Goal: Task Accomplishment & Management: Use online tool/utility

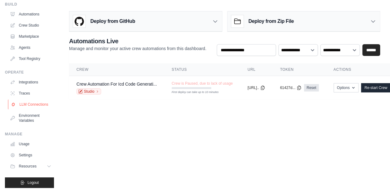
scroll to position [31, 0]
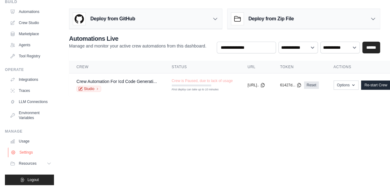
click at [27, 153] on link "Settings" at bounding box center [31, 152] width 47 height 10
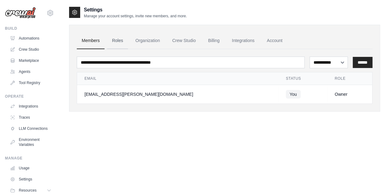
click at [116, 39] on link "Roles" at bounding box center [117, 40] width 21 height 17
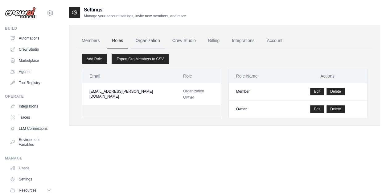
click at [155, 40] on link "Organization" at bounding box center [148, 40] width 34 height 17
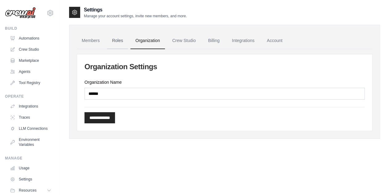
click at [112, 41] on link "Roles" at bounding box center [117, 40] width 21 height 17
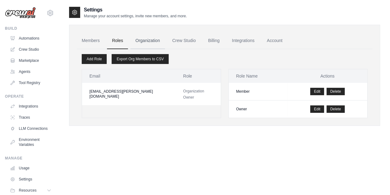
click at [157, 43] on link "Organization" at bounding box center [148, 40] width 34 height 17
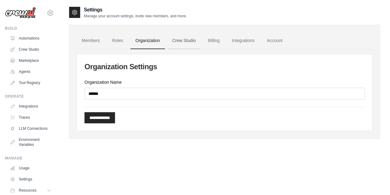
click at [196, 40] on link "Crew Studio" at bounding box center [184, 40] width 33 height 17
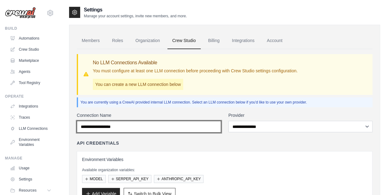
type input "*****"
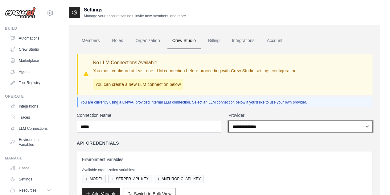
click at [262, 126] on select "**********" at bounding box center [301, 126] width 144 height 11
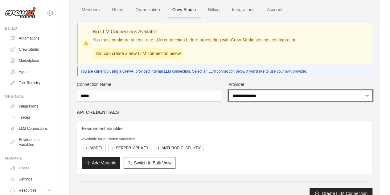
click at [260, 100] on select "**********" at bounding box center [301, 95] width 144 height 11
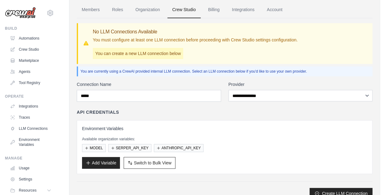
click at [259, 80] on div "**********" at bounding box center [225, 108] width 296 height 180
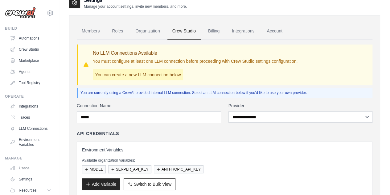
scroll to position [0, 0]
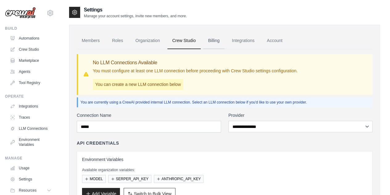
click at [225, 42] on link "Billing" at bounding box center [213, 40] width 21 height 17
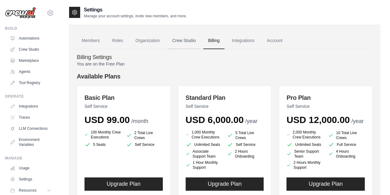
click at [190, 40] on link "Crew Studio" at bounding box center [184, 40] width 33 height 17
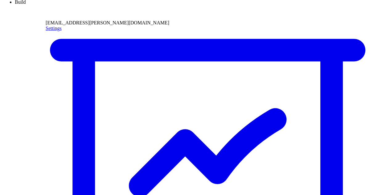
scroll to position [31, 0]
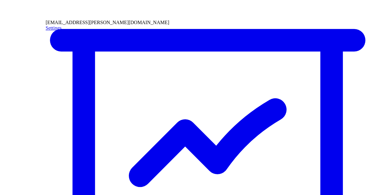
type input "*****"
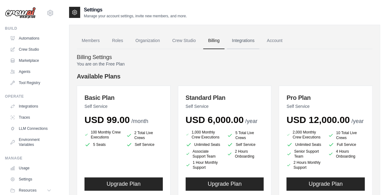
click at [246, 39] on link "Integrations" at bounding box center [243, 40] width 32 height 17
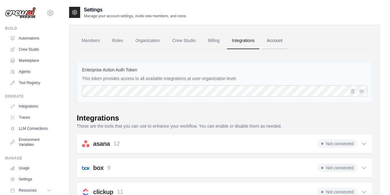
click at [286, 40] on link "Account" at bounding box center [275, 40] width 26 height 17
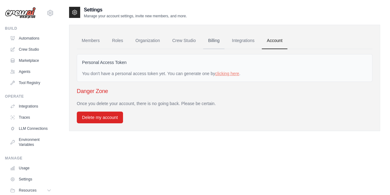
click at [222, 42] on link "Billing" at bounding box center [213, 40] width 21 height 17
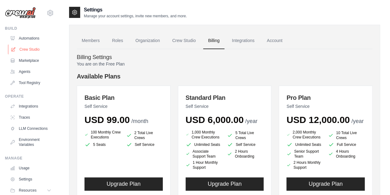
click at [27, 51] on link "Crew Studio" at bounding box center [31, 49] width 47 height 10
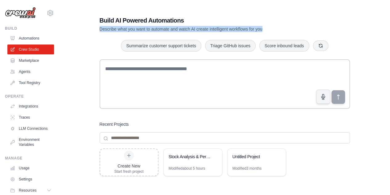
drag, startPoint x: 99, startPoint y: 27, endPoint x: 291, endPoint y: 26, distance: 192.2
click at [291, 26] on div "Build AI Powered Automations Describe what you want to automate and watch AI cr…" at bounding box center [224, 131] width 265 height 251
click at [291, 26] on div "Build AI Powered Automations Describe what you want to automate and watch AI cr…" at bounding box center [203, 24] width 207 height 16
drag, startPoint x: 303, startPoint y: 27, endPoint x: 84, endPoint y: 27, distance: 218.7
click at [84, 27] on div "Build AI Powered Automations Describe what you want to automate and watch AI cr…" at bounding box center [224, 131] width 311 height 251
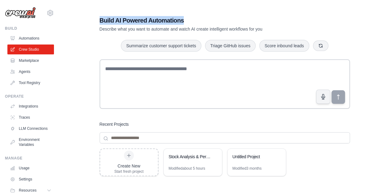
drag, startPoint x: 98, startPoint y: 18, endPoint x: 200, endPoint y: 15, distance: 101.8
click at [200, 15] on div "Build AI Powered Automations Describe what you want to automate and watch AI cr…" at bounding box center [224, 131] width 265 height 251
copy h1 "Build AI Powered Automations"
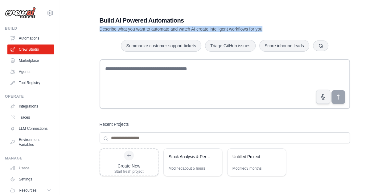
drag, startPoint x: 144, startPoint y: 29, endPoint x: 292, endPoint y: 25, distance: 148.1
click at [292, 25] on div "Build AI Powered Automations Describe what you want to automate and watch AI cr…" at bounding box center [224, 131] width 265 height 251
copy p "Describe what you want to automate and watch AI create intelligent workflows fo…"
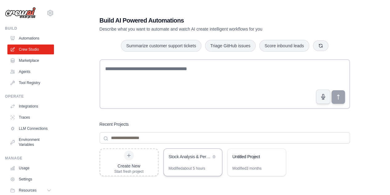
click at [194, 162] on div "Stock Analysis & Performance Prediction" at bounding box center [193, 156] width 58 height 17
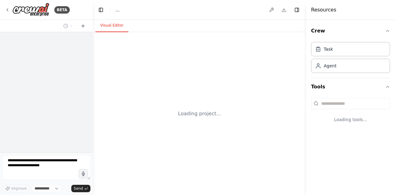
select select "****"
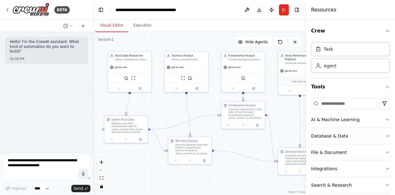
drag, startPoint x: 217, startPoint y: 79, endPoint x: 166, endPoint y: 29, distance: 71.3
click at [166, 29] on div "Visual Editor Execution Version 1 Show Tools Hide Agents .deletable-edge-delete…" at bounding box center [199, 107] width 213 height 175
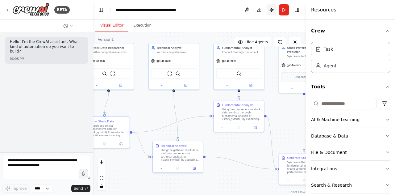
click at [274, 11] on button "Publish" at bounding box center [272, 9] width 10 height 11
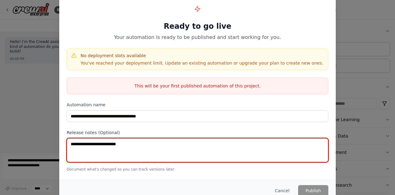
click at [229, 145] on textarea at bounding box center [198, 150] width 262 height 24
type textarea "***"
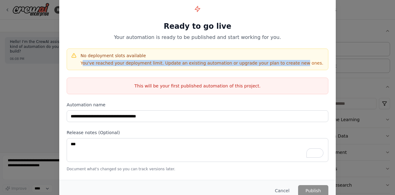
drag, startPoint x: 82, startPoint y: 64, endPoint x: 281, endPoint y: 65, distance: 199.0
click at [281, 65] on p "You've reached your deployment limit. Update an existing automation or upgrade …" at bounding box center [202, 63] width 243 height 6
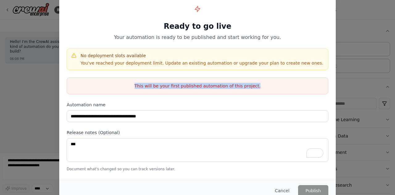
drag, startPoint x: 138, startPoint y: 87, endPoint x: 266, endPoint y: 83, distance: 128.1
click at [266, 83] on p "This will be your first published automation of this project." at bounding box center [197, 86] width 261 height 6
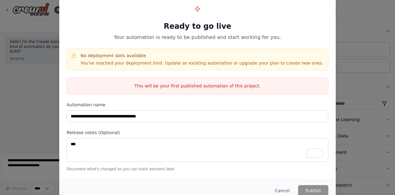
click at [345, 68] on div "**********" at bounding box center [197, 97] width 395 height 195
click at [284, 187] on button "Cancel" at bounding box center [282, 190] width 24 height 11
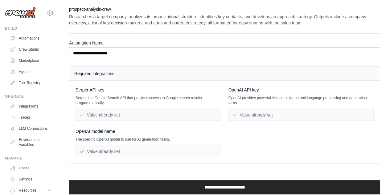
scroll to position [19, 0]
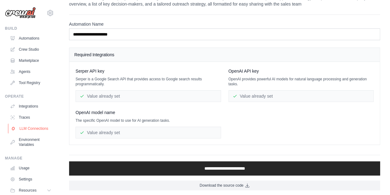
click at [34, 132] on link "LLM Connections" at bounding box center [31, 128] width 47 height 10
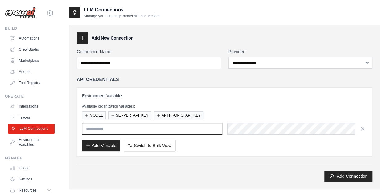
type input "*****"
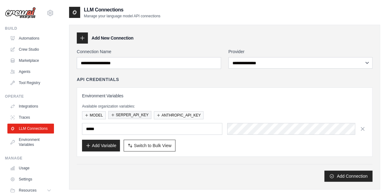
click at [126, 114] on button "SERPER_API_KEY" at bounding box center [129, 115] width 43 height 8
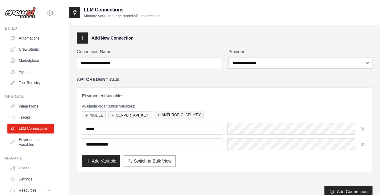
click at [162, 114] on button "ANTHROPIC_API_KEY" at bounding box center [179, 115] width 50 height 8
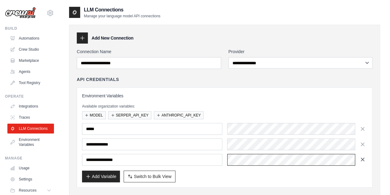
scroll to position [0, 136]
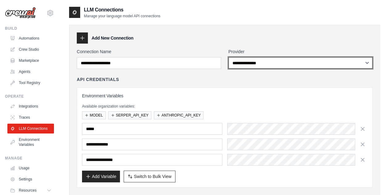
click at [275, 59] on select "**********" at bounding box center [301, 62] width 144 height 11
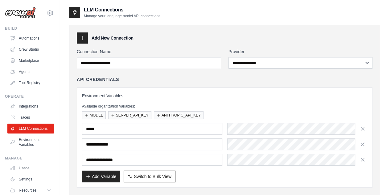
click at [212, 90] on div "**********" at bounding box center [225, 137] width 296 height 100
click at [24, 142] on link "Environment Variables" at bounding box center [31, 142] width 47 height 15
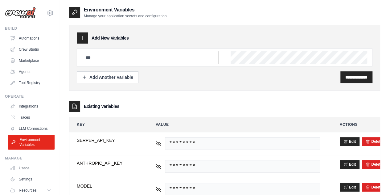
type input "*****"
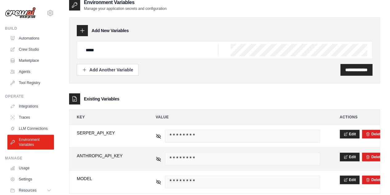
scroll to position [20, 0]
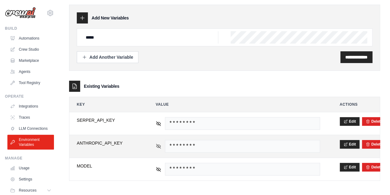
click at [159, 144] on icon at bounding box center [159, 146] width 6 height 6
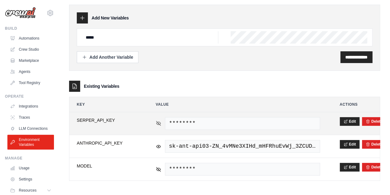
click at [156, 124] on icon at bounding box center [159, 123] width 6 height 6
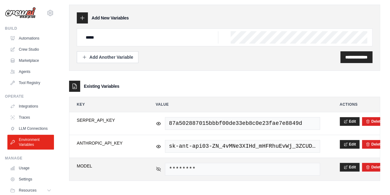
click at [157, 168] on icon at bounding box center [158, 168] width 4 height 3
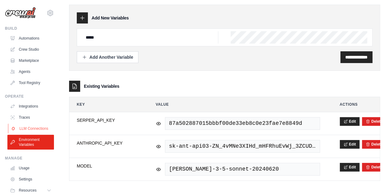
click at [33, 131] on link "LLM Connections" at bounding box center [31, 128] width 47 height 10
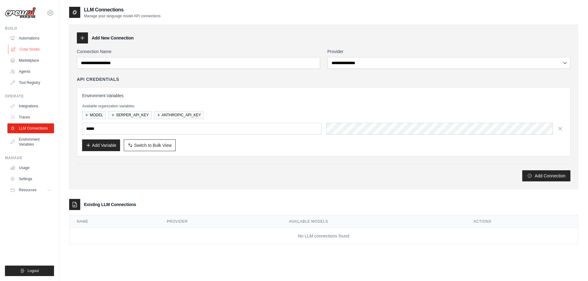
click at [31, 48] on link "Crew Studio" at bounding box center [31, 49] width 47 height 10
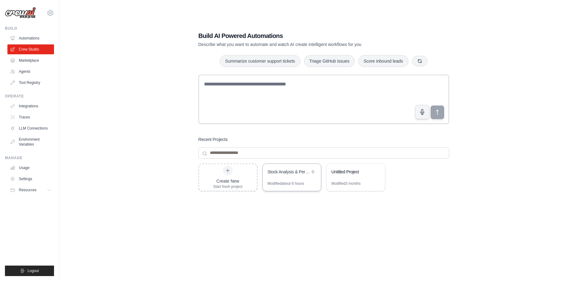
click at [284, 174] on div "Stock Analysis & Performance Prediction" at bounding box center [288, 172] width 42 height 6
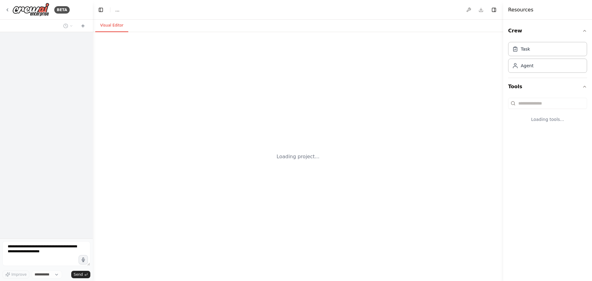
select select "****"
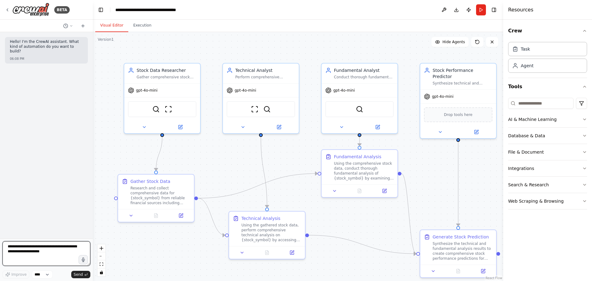
click at [57, 257] on textarea at bounding box center [46, 253] width 88 height 25
drag, startPoint x: 56, startPoint y: 256, endPoint x: 0, endPoint y: 246, distance: 57.1
click at [0, 246] on div "BETA Hello! I'm the CrewAI assistant. What kind of automation do you want to bu…" at bounding box center [46, 140] width 93 height 281
click at [18, 248] on textarea "To enrich screen reader interactions, please activate Accessibility in Grammarl…" at bounding box center [46, 253] width 88 height 25
drag, startPoint x: 9, startPoint y: 248, endPoint x: 36, endPoint y: 254, distance: 27.7
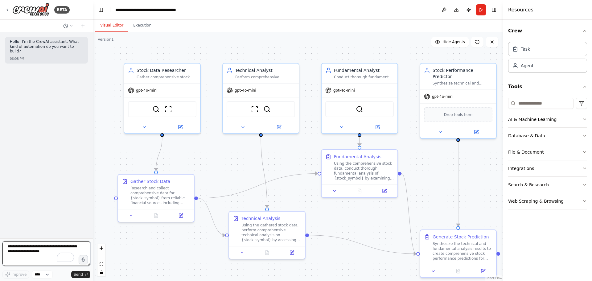
click at [35, 252] on textarea "To enrich screen reader interactions, please activate Accessibility in Grammarl…" at bounding box center [46, 253] width 88 height 25
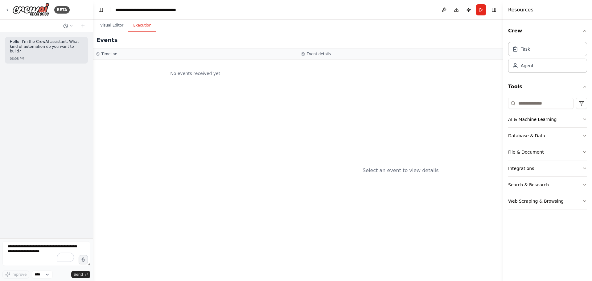
click at [147, 26] on button "Execution" at bounding box center [142, 25] width 28 height 13
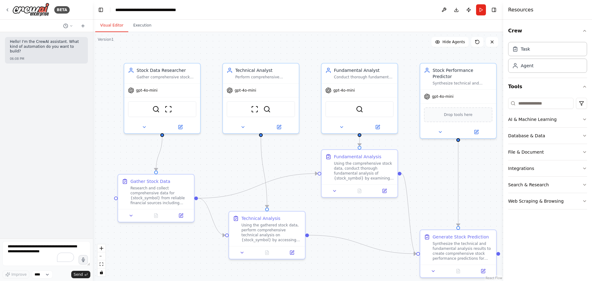
click at [110, 26] on button "Visual Editor" at bounding box center [111, 25] width 33 height 13
click at [68, 26] on circle at bounding box center [66, 26] width 4 height 4
click at [123, 49] on div ".deletable-edge-delete-btn { width: 20px; height: 20px; border: 0px solid #ffff…" at bounding box center [298, 156] width 411 height 249
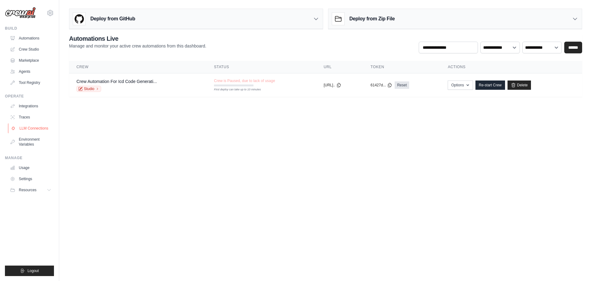
click at [23, 124] on link "LLM Connections" at bounding box center [31, 128] width 47 height 10
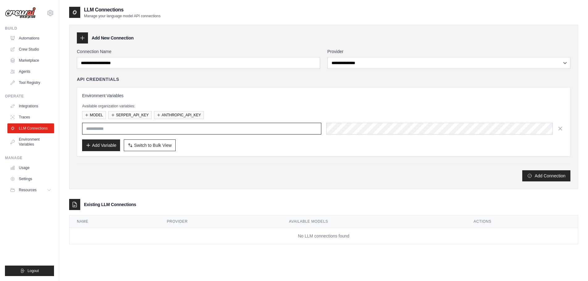
type input "*****"
click at [36, 49] on link "Crew Studio" at bounding box center [31, 49] width 47 height 10
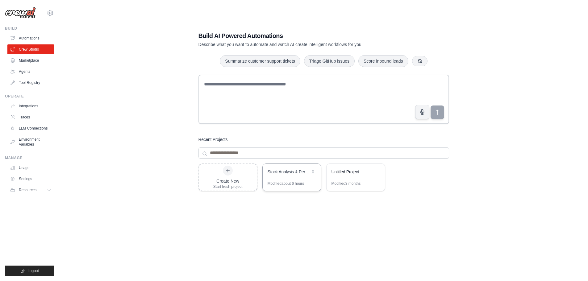
click at [287, 180] on div "Stock Analysis & Performance Prediction" at bounding box center [292, 172] width 58 height 17
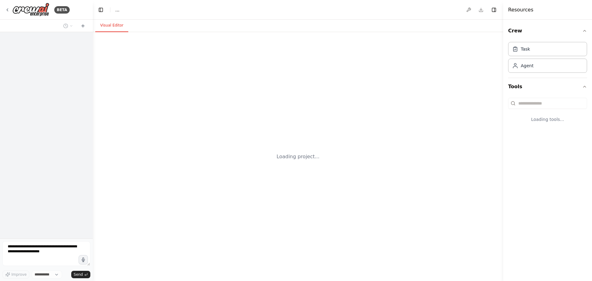
select select "****"
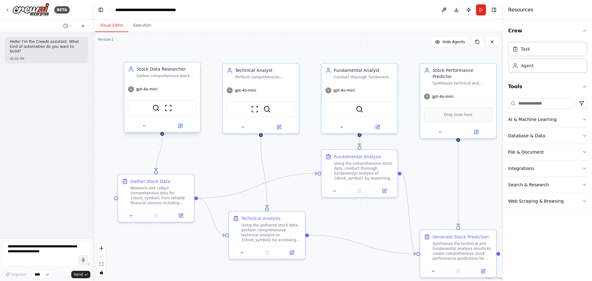
click at [175, 91] on div "gpt-4o-mini" at bounding box center [162, 89] width 76 height 14
click at [180, 126] on icon at bounding box center [181, 125] width 3 height 3
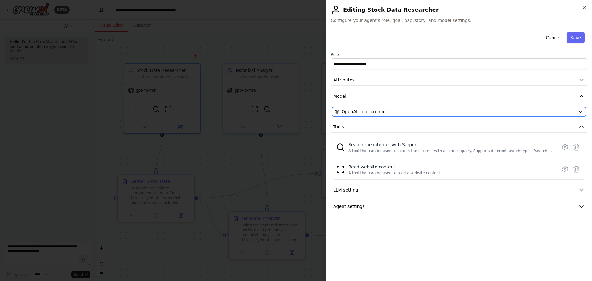
click at [370, 110] on span "OpenAI - gpt-4o-mini" at bounding box center [364, 112] width 45 height 6
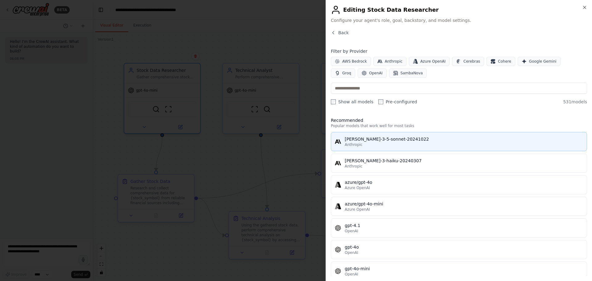
click at [374, 141] on div "[PERSON_NAME]-3-5-sonnet-20241022" at bounding box center [464, 139] width 238 height 6
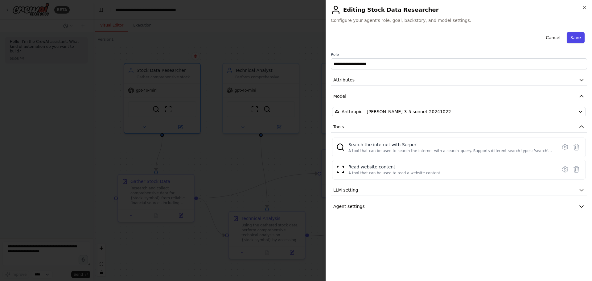
click at [575, 39] on button "Save" at bounding box center [576, 37] width 18 height 11
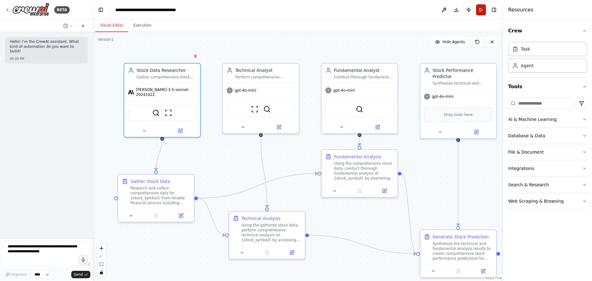
click at [481, 10] on button "Run" at bounding box center [481, 9] width 10 height 11
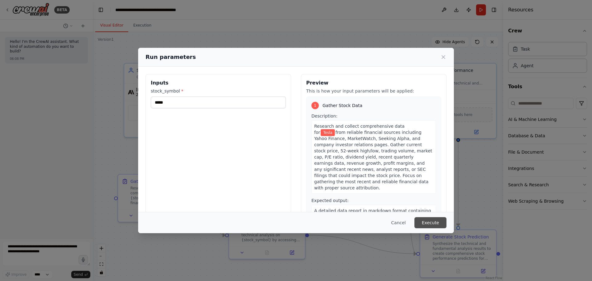
click at [429, 223] on button "Execute" at bounding box center [431, 222] width 32 height 11
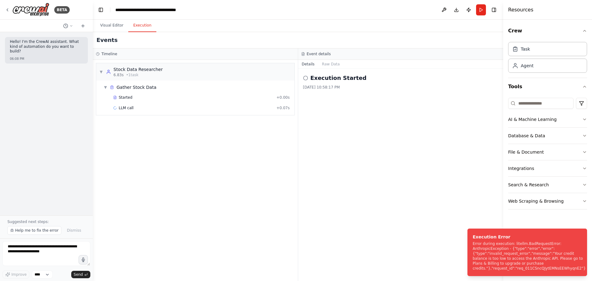
click at [143, 26] on button "Execution" at bounding box center [142, 25] width 28 height 13
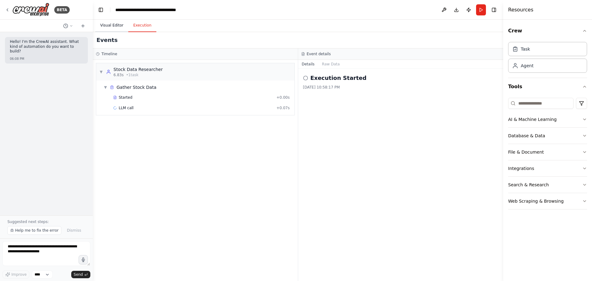
click at [108, 28] on button "Visual Editor" at bounding box center [111, 25] width 33 height 13
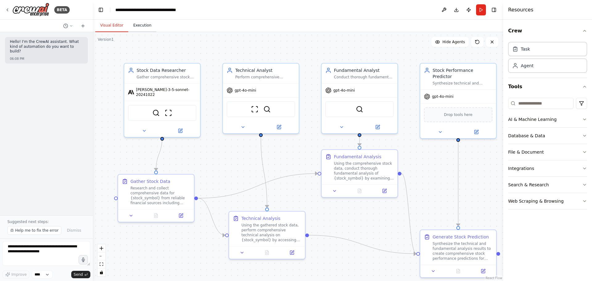
click at [133, 24] on button "Execution" at bounding box center [142, 25] width 28 height 13
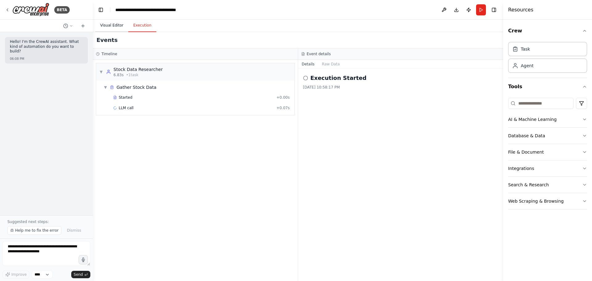
click at [112, 26] on button "Visual Editor" at bounding box center [111, 25] width 33 height 13
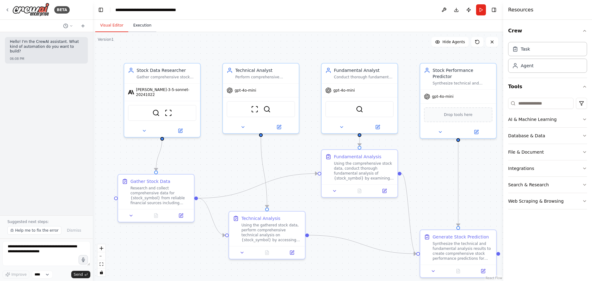
click at [146, 24] on button "Execution" at bounding box center [142, 25] width 28 height 13
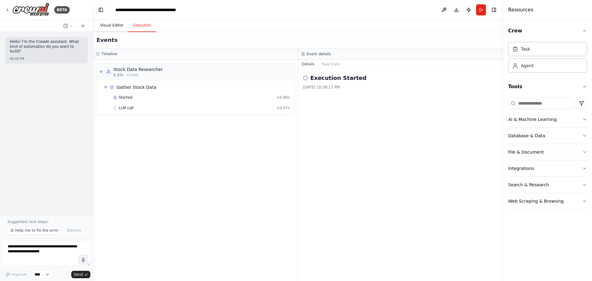
click at [111, 27] on button "Visual Editor" at bounding box center [111, 25] width 33 height 13
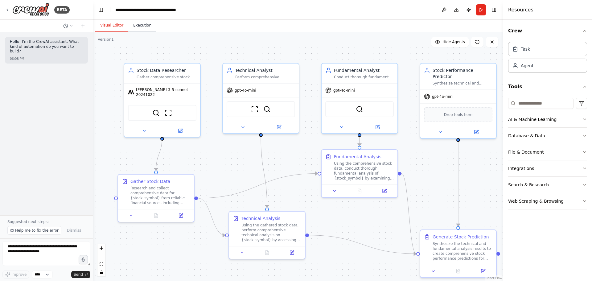
click at [144, 25] on button "Execution" at bounding box center [142, 25] width 28 height 13
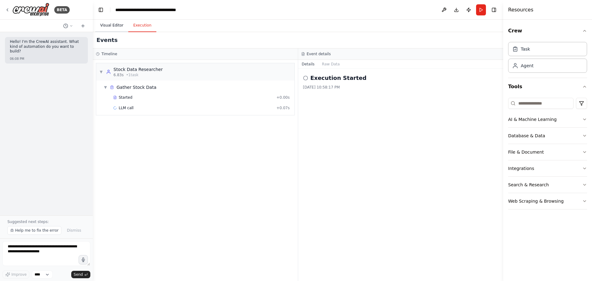
click at [102, 27] on button "Visual Editor" at bounding box center [111, 25] width 33 height 13
click at [146, 24] on button "Execution" at bounding box center [142, 25] width 28 height 13
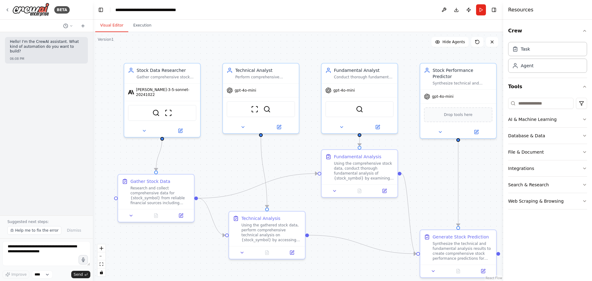
click at [111, 28] on button "Visual Editor" at bounding box center [111, 25] width 33 height 13
click at [141, 29] on button "Execution" at bounding box center [142, 25] width 28 height 13
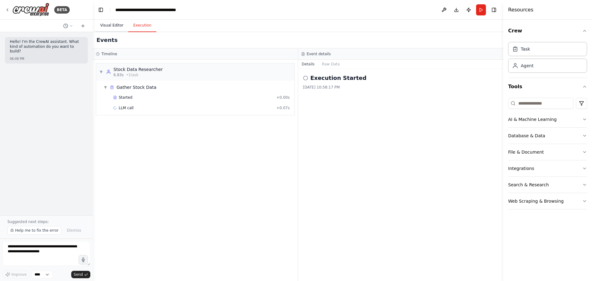
click at [106, 27] on button "Visual Editor" at bounding box center [111, 25] width 33 height 13
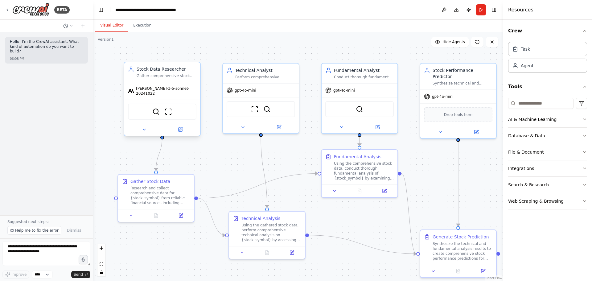
click at [172, 90] on span "claude-3-5-sonnet-20241022" at bounding box center [166, 91] width 60 height 10
click at [183, 127] on icon at bounding box center [180, 129] width 5 height 5
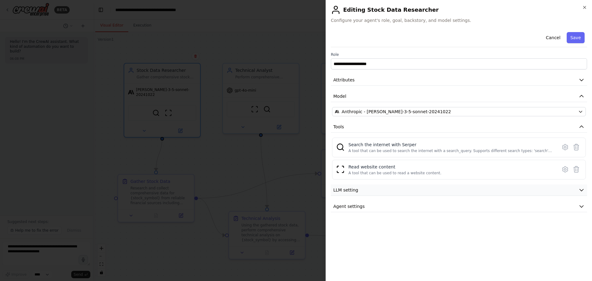
click at [371, 189] on button "LLM setting" at bounding box center [459, 189] width 256 height 11
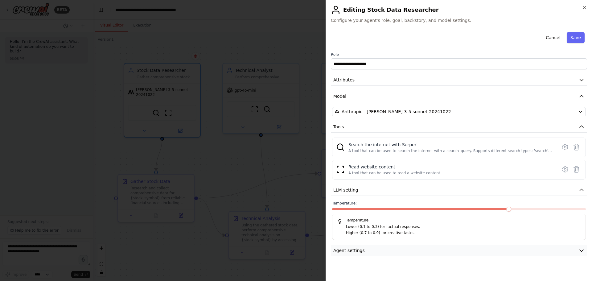
click at [485, 248] on button "Agent settings" at bounding box center [459, 250] width 256 height 11
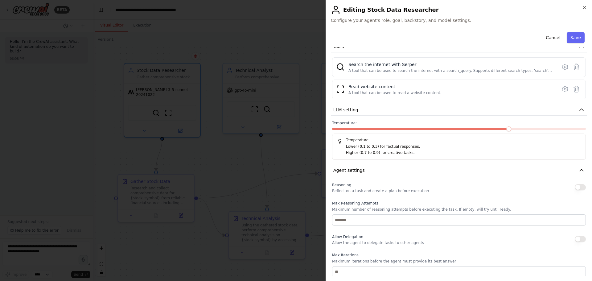
scroll to position [82, 0]
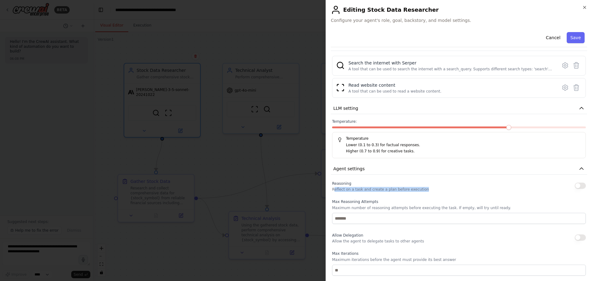
drag, startPoint x: 334, startPoint y: 191, endPoint x: 432, endPoint y: 191, distance: 98.7
click at [429, 191] on div "Reasoning Reflect on a task and create a plan before execution" at bounding box center [459, 186] width 254 height 12
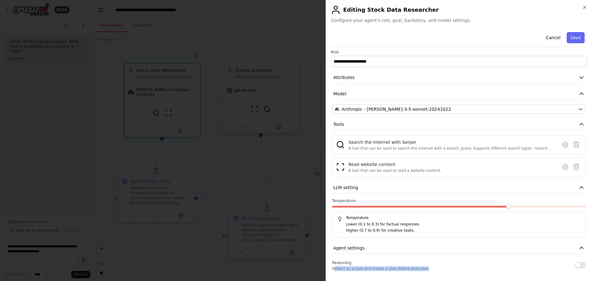
scroll to position [0, 0]
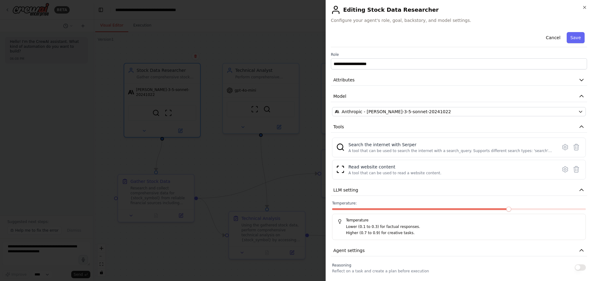
click at [311, 137] on div at bounding box center [296, 140] width 592 height 281
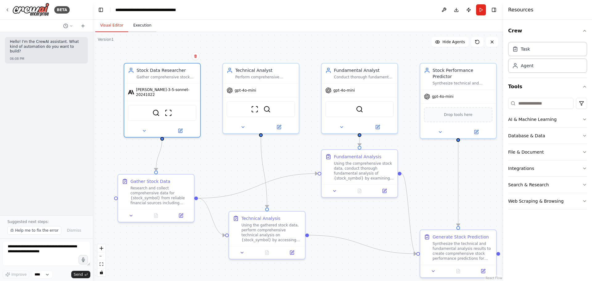
click at [144, 27] on button "Execution" at bounding box center [142, 25] width 28 height 13
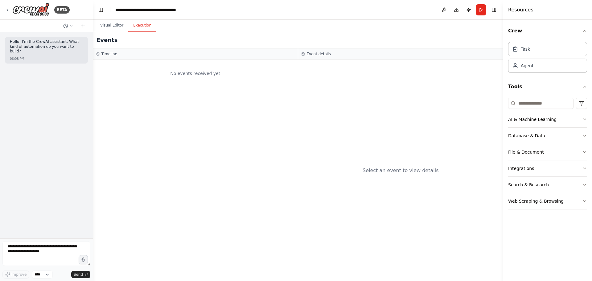
click at [148, 27] on button "Execution" at bounding box center [142, 25] width 28 height 13
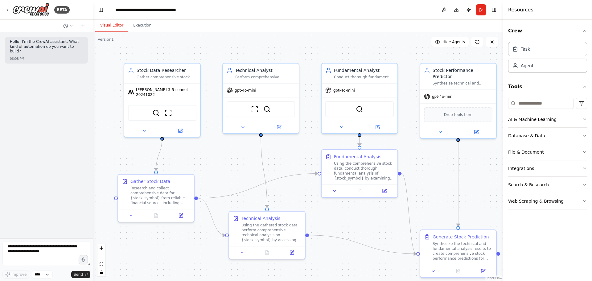
click at [118, 26] on button "Visual Editor" at bounding box center [111, 25] width 33 height 13
click at [166, 90] on span "[PERSON_NAME]-3-5-sonnet-20241022" at bounding box center [166, 91] width 60 height 10
click at [179, 128] on icon at bounding box center [181, 130] width 4 height 4
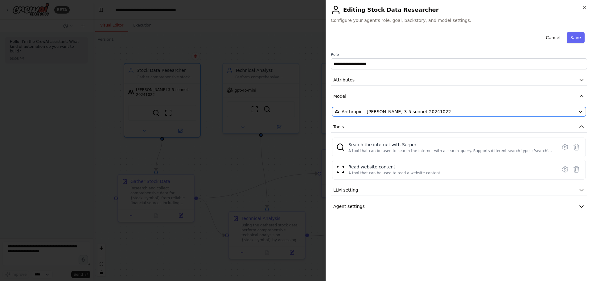
click at [380, 112] on span "Anthropic - claude-3-5-sonnet-20241022" at bounding box center [397, 112] width 110 height 6
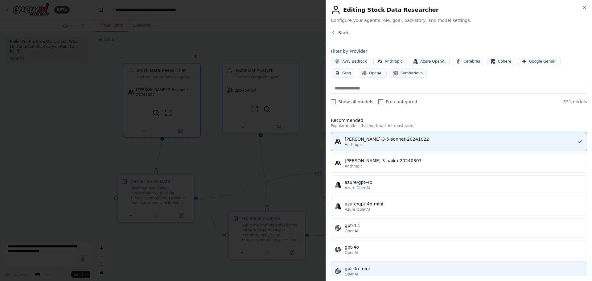
click at [363, 270] on div "gpt-4o-mini" at bounding box center [464, 269] width 238 height 6
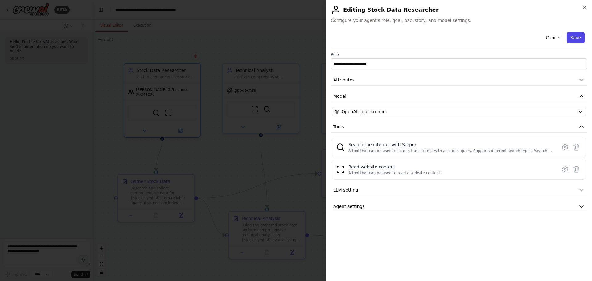
click at [578, 38] on button "Save" at bounding box center [576, 37] width 18 height 11
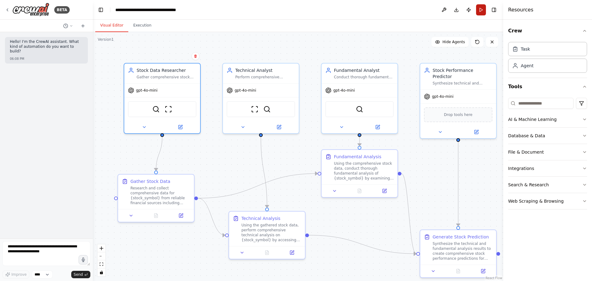
click at [479, 9] on button "Run" at bounding box center [481, 9] width 10 height 11
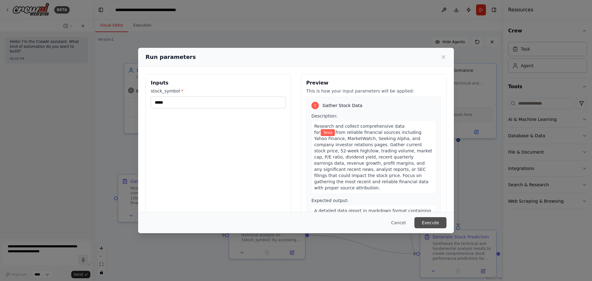
click at [432, 223] on button "Execute" at bounding box center [431, 222] width 32 height 11
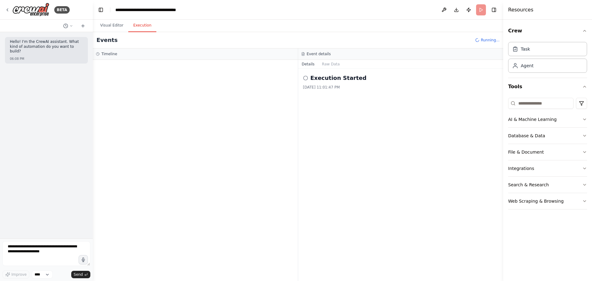
click at [143, 24] on button "Execution" at bounding box center [142, 25] width 28 height 13
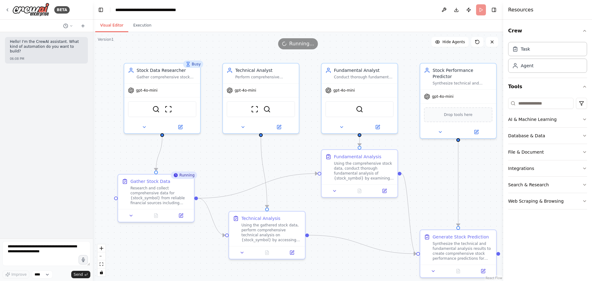
click at [109, 22] on button "Visual Editor" at bounding box center [111, 25] width 33 height 13
click at [142, 22] on button "Execution" at bounding box center [142, 25] width 28 height 13
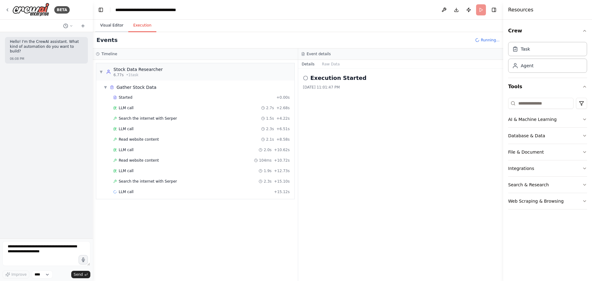
click at [109, 26] on button "Visual Editor" at bounding box center [111, 25] width 33 height 13
click at [129, 26] on button "Execution" at bounding box center [142, 25] width 28 height 13
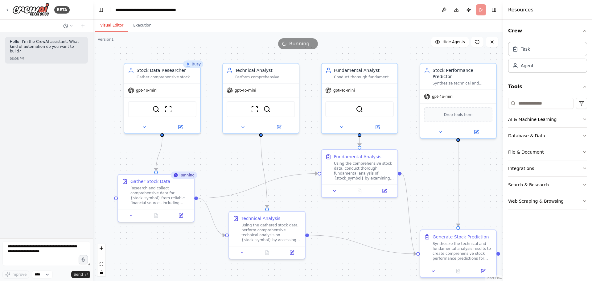
click at [111, 28] on button "Visual Editor" at bounding box center [111, 25] width 33 height 13
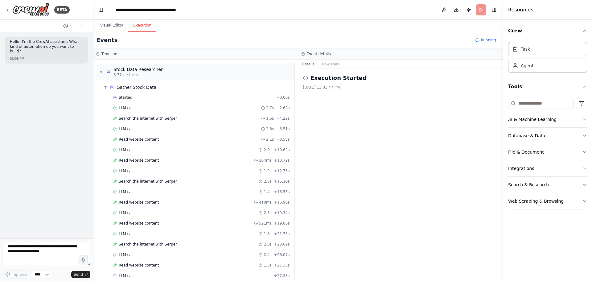
click at [137, 28] on button "Execution" at bounding box center [142, 25] width 28 height 13
click at [107, 30] on button "Visual Editor" at bounding box center [111, 25] width 33 height 13
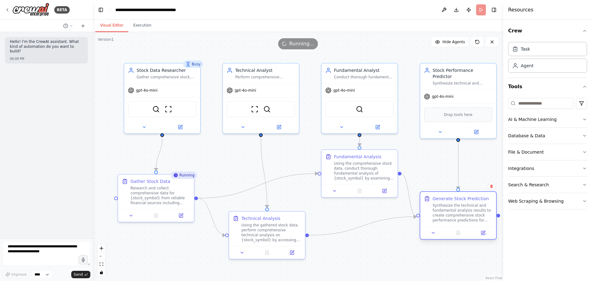
drag, startPoint x: 458, startPoint y: 244, endPoint x: 471, endPoint y: 233, distance: 17.5
click at [455, 210] on div "Synthesize the technical and fundamental analysis results to create comprehensi…" at bounding box center [463, 213] width 60 height 20
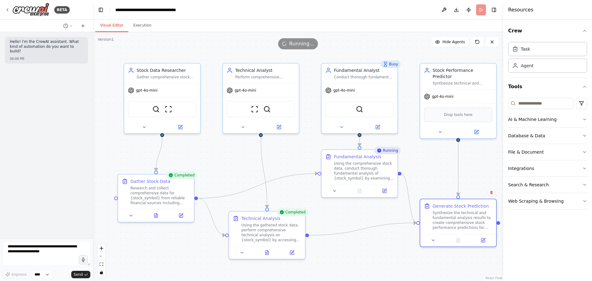
click at [151, 17] on header "**********" at bounding box center [298, 10] width 411 height 20
click at [147, 23] on button "Execution" at bounding box center [142, 25] width 28 height 13
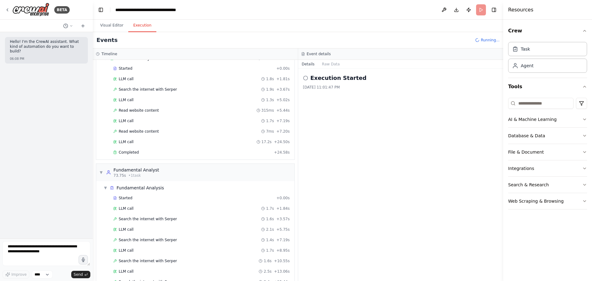
scroll to position [289, 0]
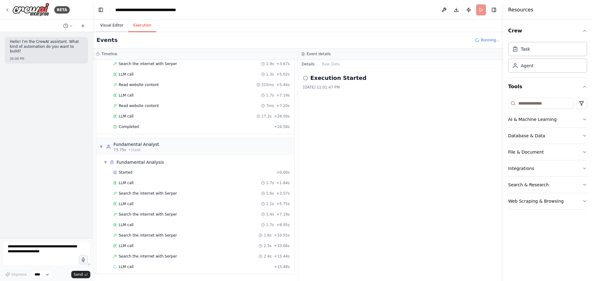
click at [105, 28] on button "Visual Editor" at bounding box center [111, 25] width 33 height 13
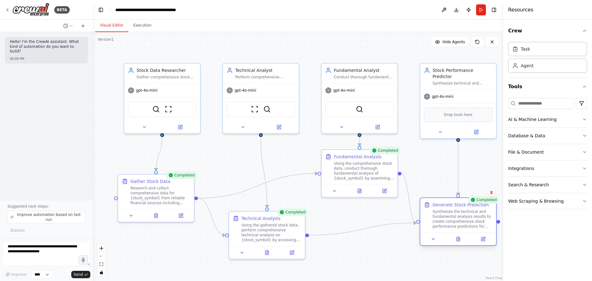
click at [458, 219] on div "Synthesize the technical and fundamental analysis results to create comprehensi…" at bounding box center [463, 219] width 60 height 20
click at [528, 171] on div "Integrations" at bounding box center [521, 168] width 26 height 6
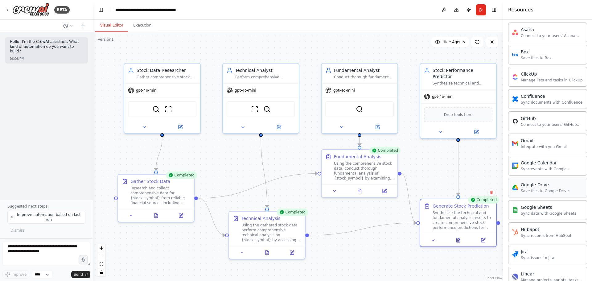
scroll to position [158, 0]
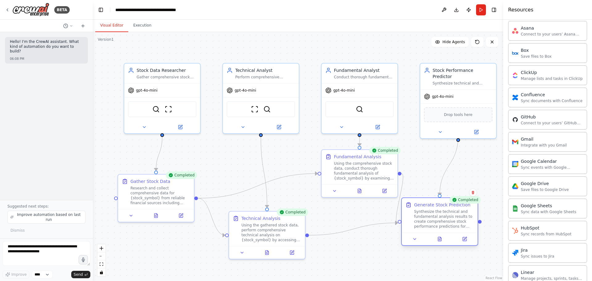
drag, startPoint x: 469, startPoint y: 228, endPoint x: 450, endPoint y: 225, distance: 19.7
click at [446, 227] on div "Synthesize the technical and fundamental analysis results to create comprehensi…" at bounding box center [444, 219] width 60 height 20
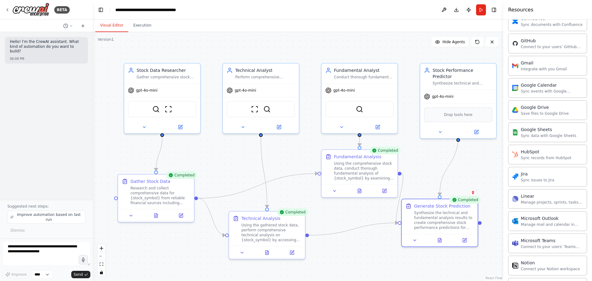
scroll to position [247, 0]
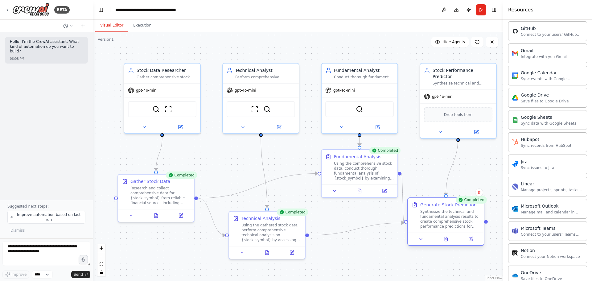
drag, startPoint x: 444, startPoint y: 228, endPoint x: 447, endPoint y: 230, distance: 4.2
click at [447, 230] on div "Generate Stock Prediction Synthesize the technical and fundamental analysis res…" at bounding box center [446, 215] width 76 height 35
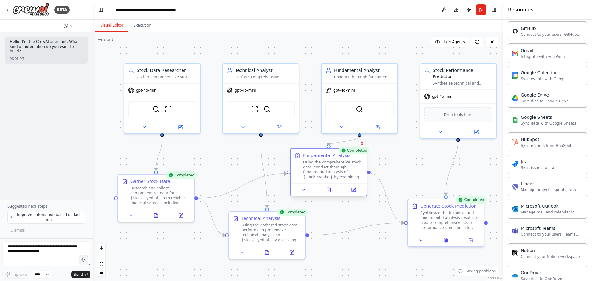
drag, startPoint x: 350, startPoint y: 185, endPoint x: 317, endPoint y: 185, distance: 33.0
click at [317, 185] on div at bounding box center [329, 189] width 76 height 13
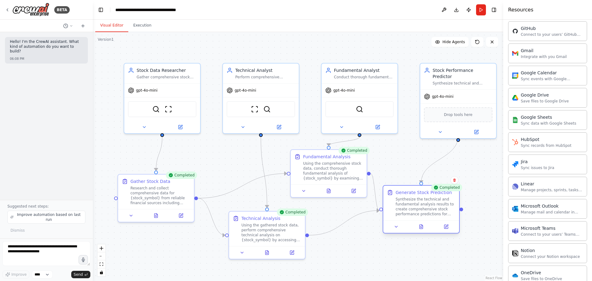
drag, startPoint x: 418, startPoint y: 209, endPoint x: 390, endPoint y: 199, distance: 29.6
click at [390, 199] on div "Generate Stock Prediction Synthesize the technical and fundamental analysis res…" at bounding box center [421, 202] width 68 height 27
click at [99, 256] on button "zoom out" at bounding box center [101, 256] width 8 height 8
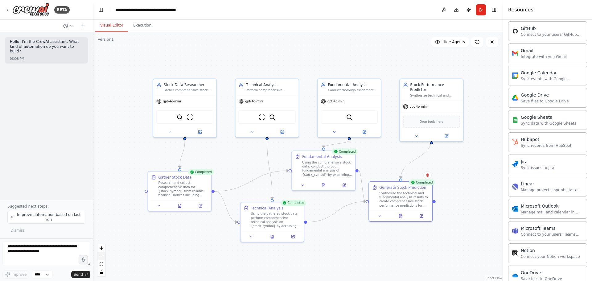
click at [99, 256] on button "zoom out" at bounding box center [101, 256] width 8 height 8
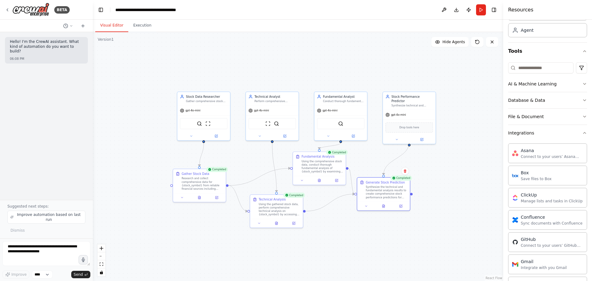
scroll to position [0, 0]
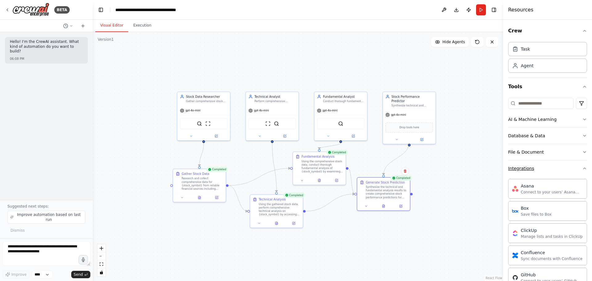
click at [578, 171] on button "Integrations" at bounding box center [547, 168] width 79 height 16
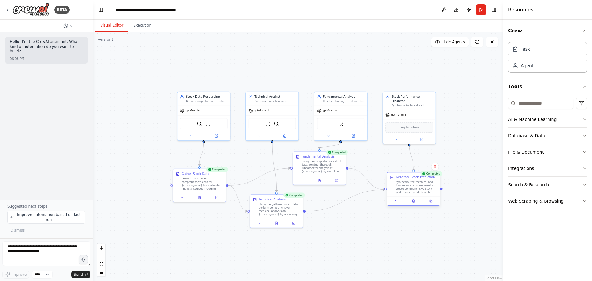
drag, startPoint x: 382, startPoint y: 185, endPoint x: 415, endPoint y: 182, distance: 33.2
click at [415, 182] on div "Synthesize the technical and fundamental analysis results to create comprehensi…" at bounding box center [417, 187] width 42 height 14
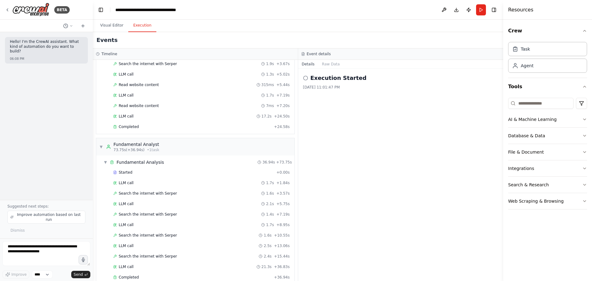
click at [137, 24] on button "Execution" at bounding box center [142, 25] width 28 height 13
click at [112, 29] on button "Visual Editor" at bounding box center [111, 25] width 33 height 13
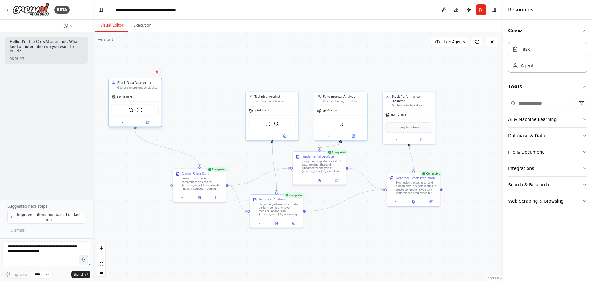
drag, startPoint x: 221, startPoint y: 107, endPoint x: 153, endPoint y: 96, distance: 68.5
click at [153, 96] on div "gpt-4o-mini" at bounding box center [135, 97] width 53 height 10
drag, startPoint x: 272, startPoint y: 102, endPoint x: 203, endPoint y: 92, distance: 69.5
click at [203, 92] on div "Perform comprehensive technical analysis on {stock_symbol} using price patterns…" at bounding box center [207, 91] width 42 height 3
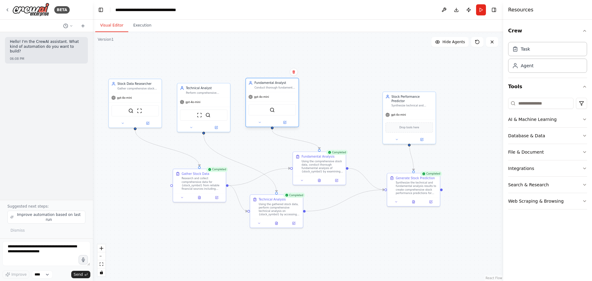
drag, startPoint x: 298, startPoint y: 101, endPoint x: 270, endPoint y: 89, distance: 30.1
click at [270, 89] on div "Conduct thorough fundamental analysis of {stock_symbol} by evaluating financial…" at bounding box center [276, 87] width 42 height 3
drag, startPoint x: 178, startPoint y: 176, endPoint x: 122, endPoint y: 161, distance: 57.1
click at [122, 161] on div "Research and collect comprehensive data for {stock_symbol} from reliable financ…" at bounding box center [139, 166] width 42 height 14
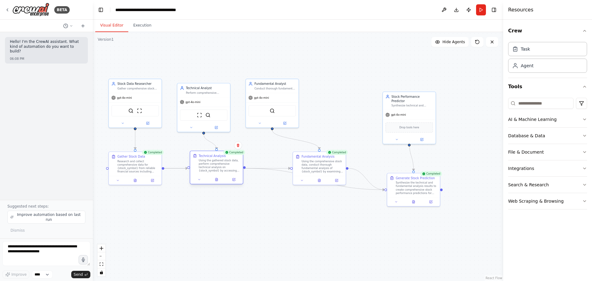
drag, startPoint x: 268, startPoint y: 205, endPoint x: 205, endPoint y: 163, distance: 75.3
click at [205, 163] on div "Using the gathered stock data, perform comprehensive technical analysis on {sto…" at bounding box center [220, 166] width 42 height 14
drag, startPoint x: 302, startPoint y: 162, endPoint x: 272, endPoint y: 161, distance: 30.3
click at [272, 161] on div "Using the comprehensive stock data, conduct thorough fundamental analysis of {s…" at bounding box center [293, 166] width 42 height 14
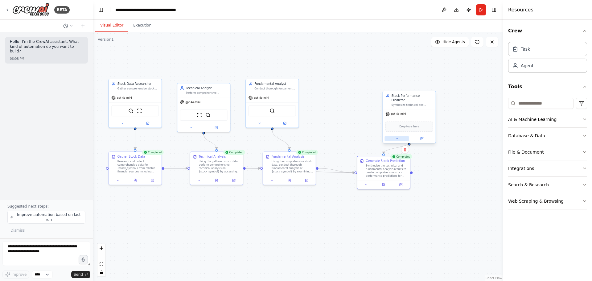
drag, startPoint x: 402, startPoint y: 183, endPoint x: 395, endPoint y: 136, distance: 47.1
click at [370, 166] on div "Synthesize the technical and fundamental analysis results to create comprehensi…" at bounding box center [387, 171] width 42 height 14
drag, startPoint x: 406, startPoint y: 104, endPoint x: 353, endPoint y: 92, distance: 54.7
click at [353, 92] on div "Stock Performance Predictor Synthesize technical and fundamental analysis resul…" at bounding box center [358, 104] width 54 height 53
click at [495, 43] on icon at bounding box center [492, 41] width 5 height 5
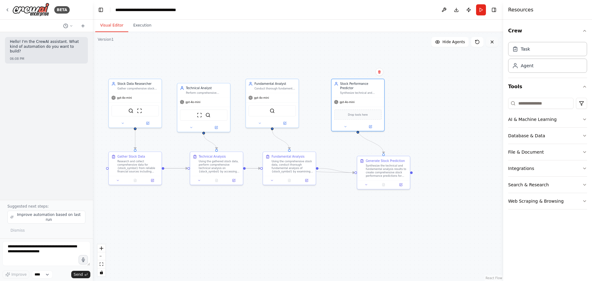
click at [493, 44] on icon at bounding box center [492, 41] width 5 height 5
click at [39, 11] on img at bounding box center [30, 10] width 37 height 14
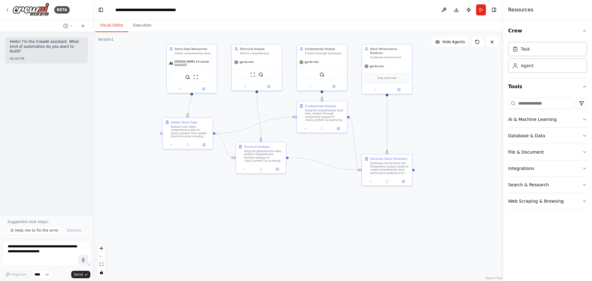
drag, startPoint x: 375, startPoint y: 111, endPoint x: 443, endPoint y: 108, distance: 67.6
click at [458, 112] on div ".deletable-edge-delete-btn { width: 20px; height: 20px; border: 0px solid #ffff…" at bounding box center [298, 156] width 411 height 249
click at [138, 29] on button "Execution" at bounding box center [142, 25] width 28 height 13
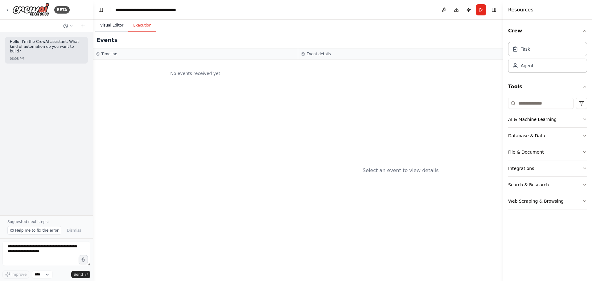
click at [112, 26] on button "Visual Editor" at bounding box center [111, 25] width 33 height 13
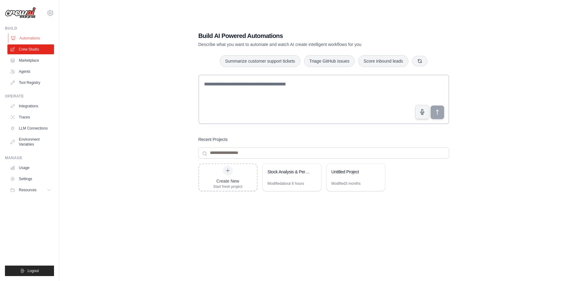
click at [30, 40] on link "Automations" at bounding box center [31, 38] width 47 height 10
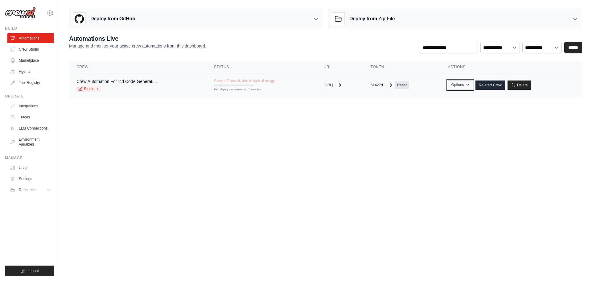
click at [465, 86] on button "Options" at bounding box center [460, 84] width 25 height 9
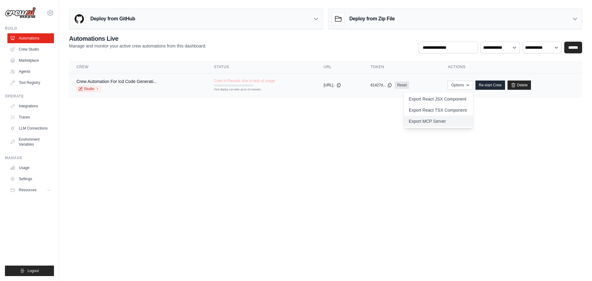
click at [429, 123] on link "Export MCP Server" at bounding box center [438, 121] width 69 height 11
click at [337, 137] on body "[EMAIL_ADDRESS][PERSON_NAME][DOMAIN_NAME] Settings Build Automations Crew Studio" at bounding box center [296, 140] width 592 height 281
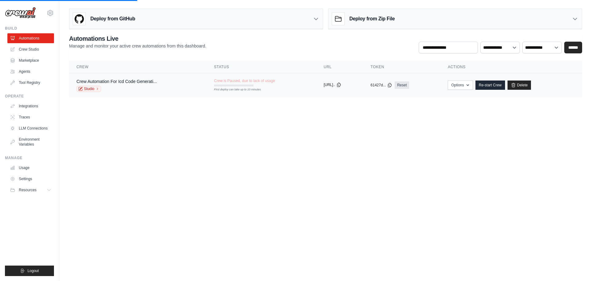
click at [342, 85] on button "[URL].." at bounding box center [333, 84] width 18 height 5
click at [31, 47] on link "Crew Studio" at bounding box center [31, 49] width 47 height 10
